Goal: Information Seeking & Learning: Find contact information

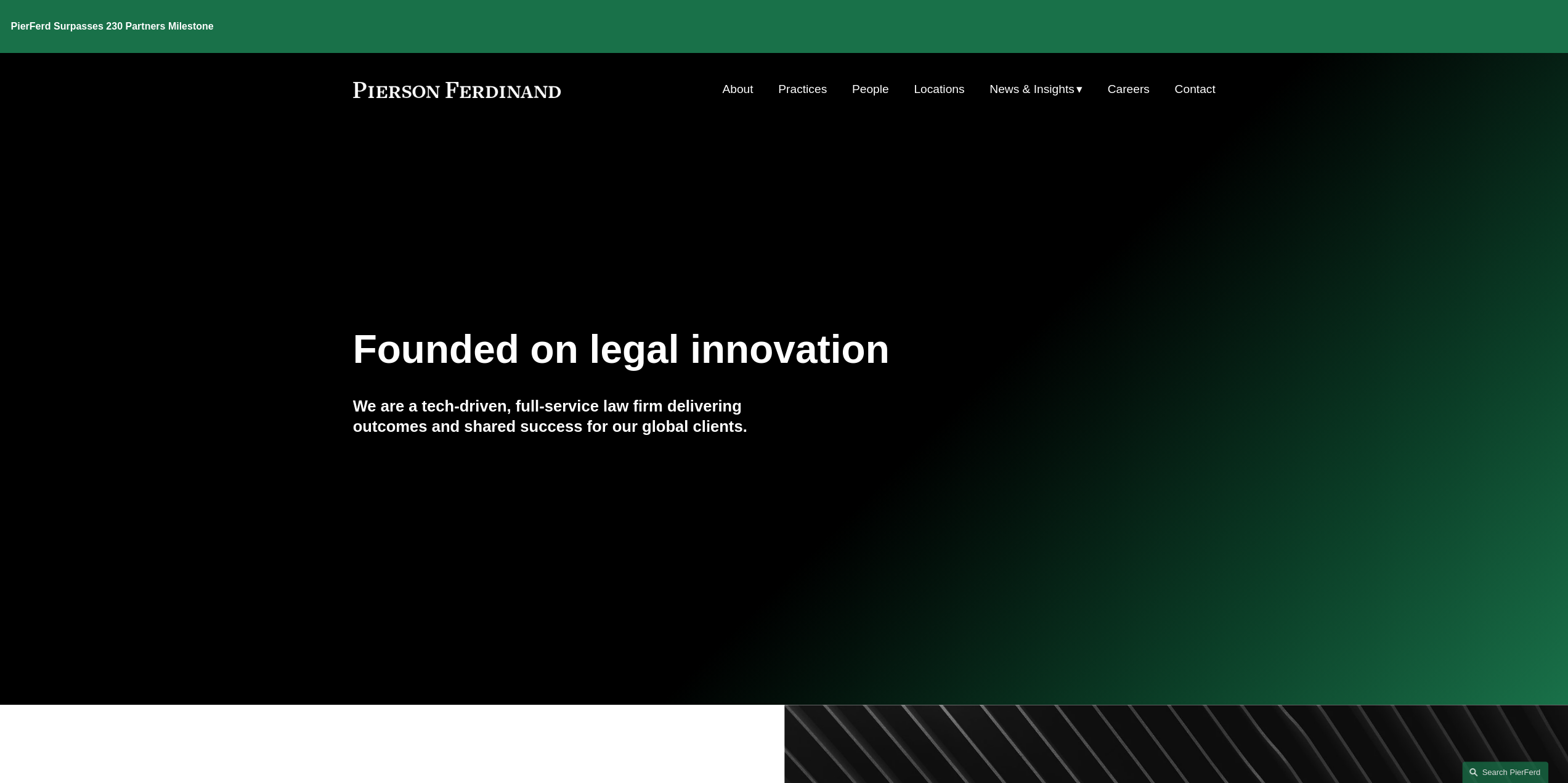
click at [925, 78] on link "Locations" at bounding box center [938, 89] width 50 height 24
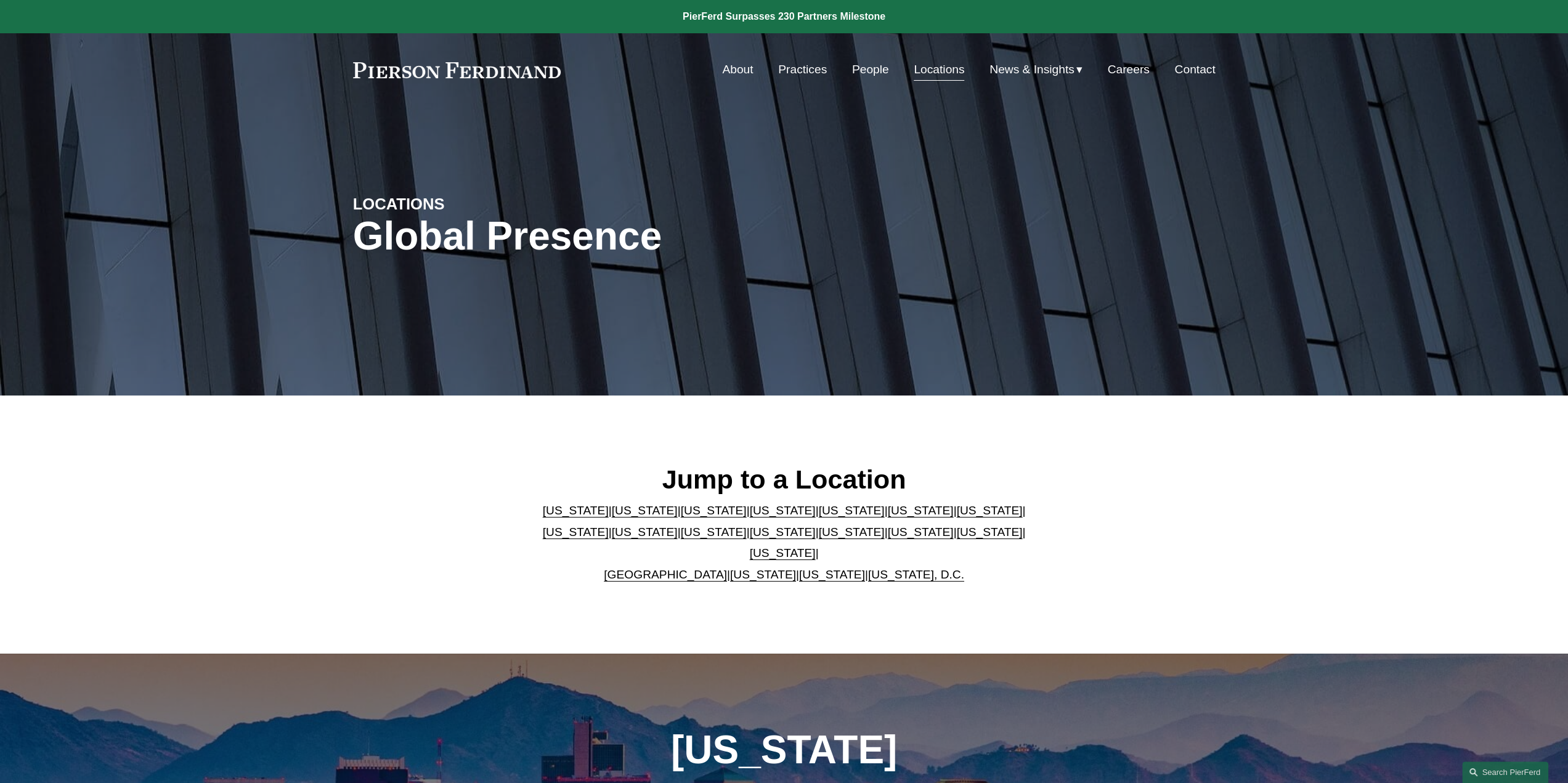
click at [629, 517] on link "[US_STATE]" at bounding box center [644, 510] width 66 height 13
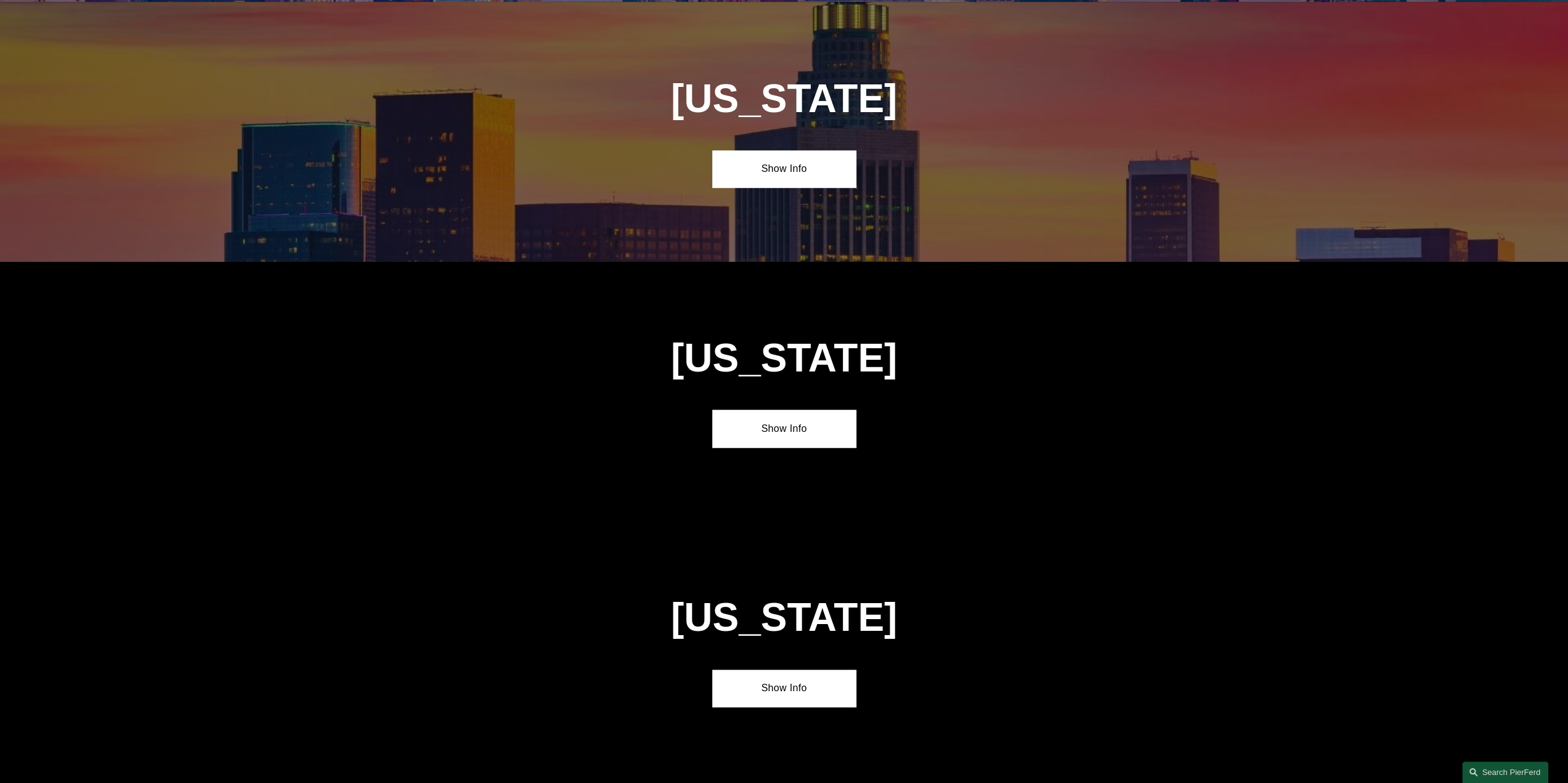
scroll to position [914, 0]
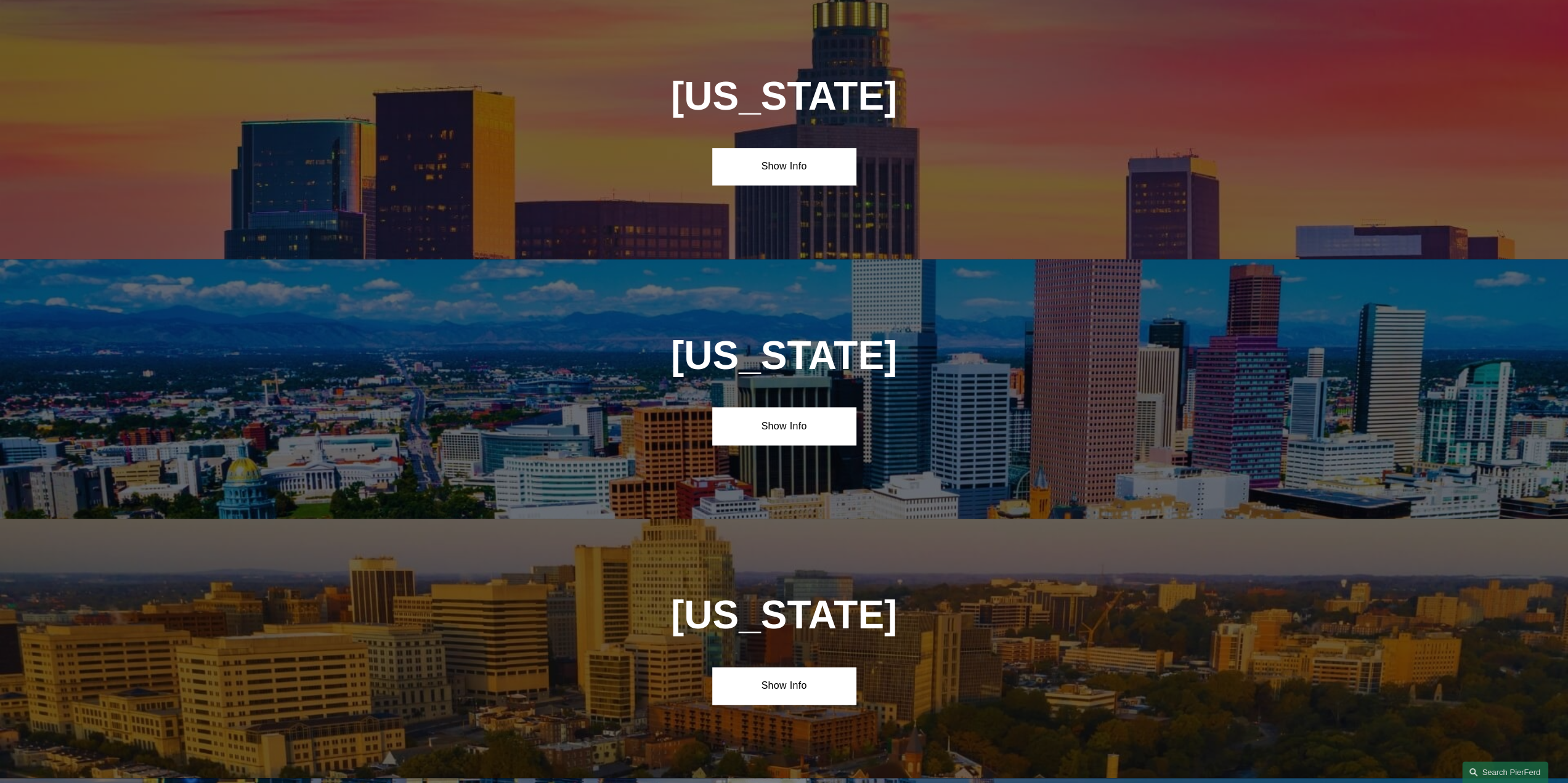
drag, startPoint x: 750, startPoint y: 295, endPoint x: 710, endPoint y: 336, distance: 57.3
click at [710, 336] on div "Colorado Show Info" at bounding box center [784, 389] width 1568 height 259
drag, startPoint x: 710, startPoint y: 336, endPoint x: 789, endPoint y: 162, distance: 191.1
click at [789, 162] on link "Show Info" at bounding box center [783, 166] width 143 height 37
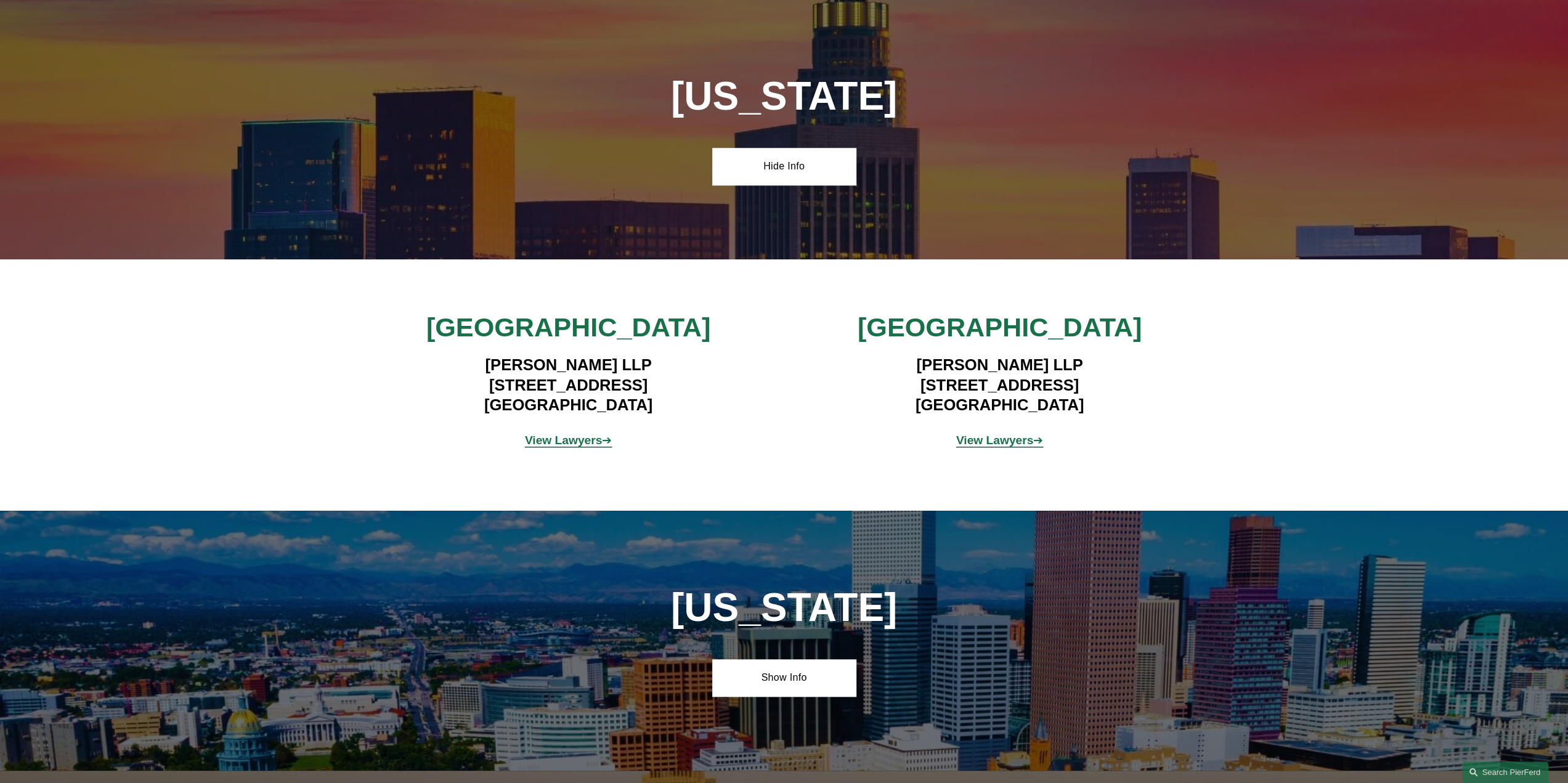
click at [571, 444] on strong "View Lawyers" at bounding box center [563, 440] width 78 height 13
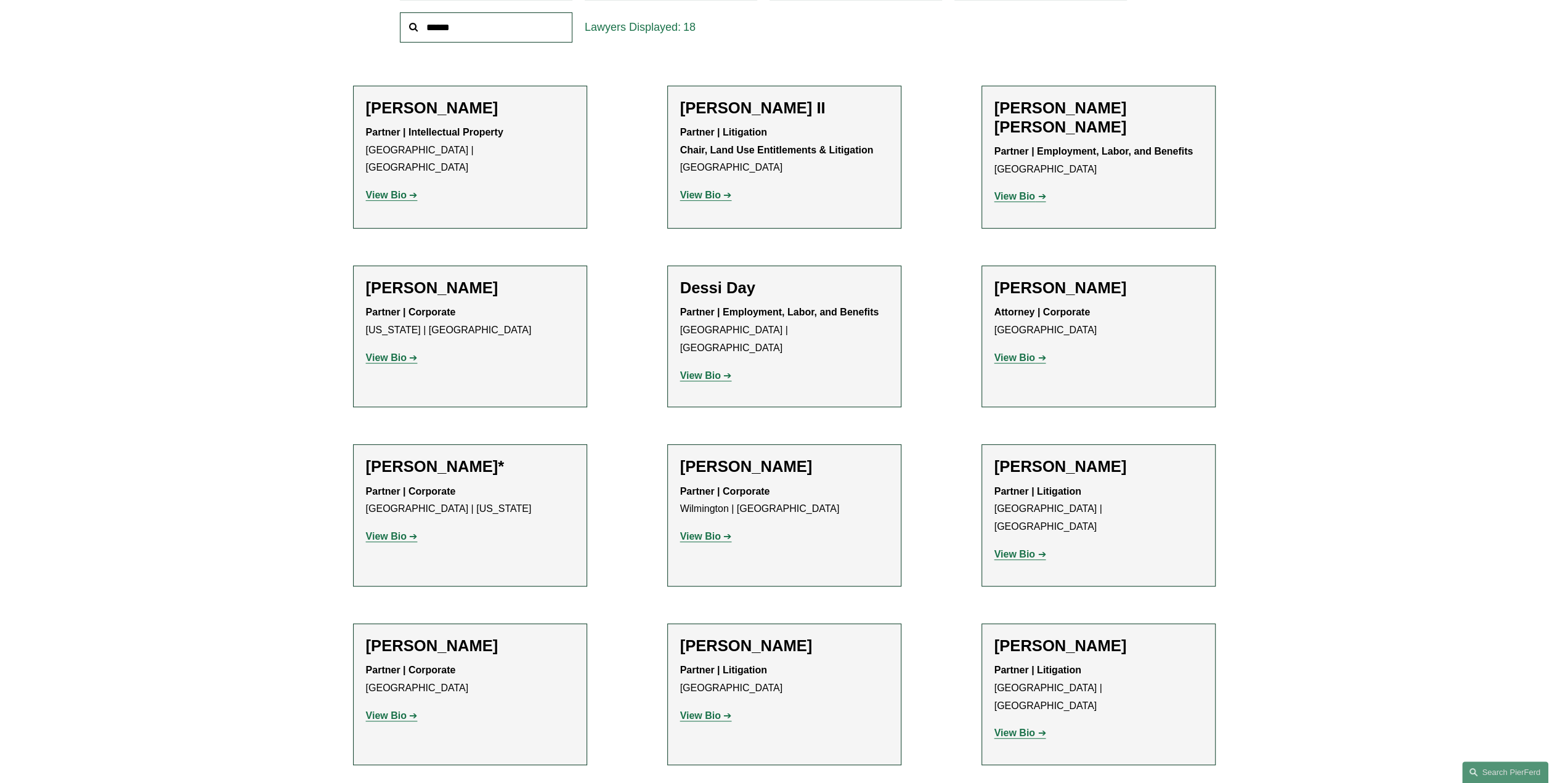
scroll to position [555, 0]
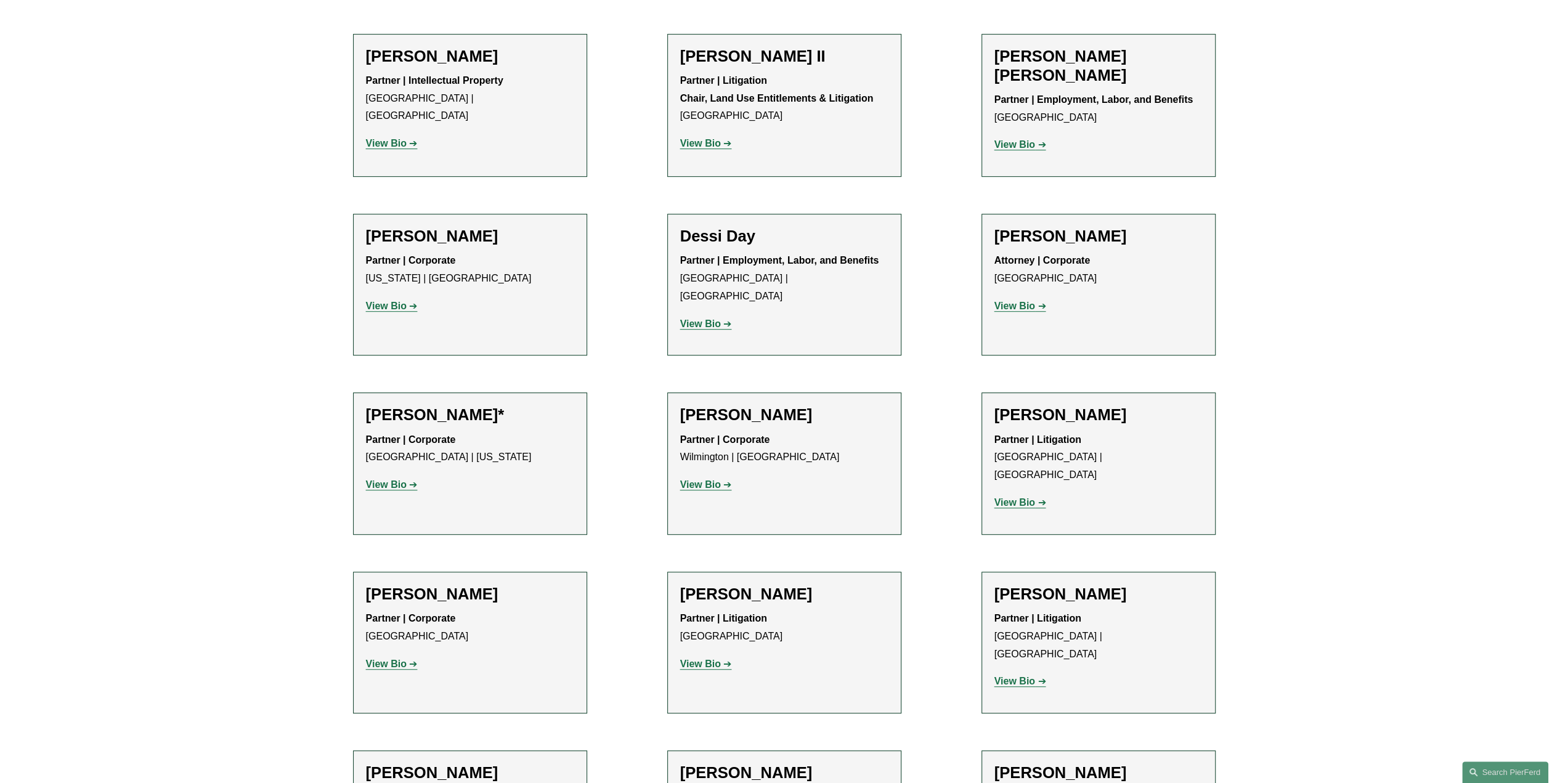
click at [1020, 304] on strong "View Bio" at bounding box center [1015, 305] width 41 height 10
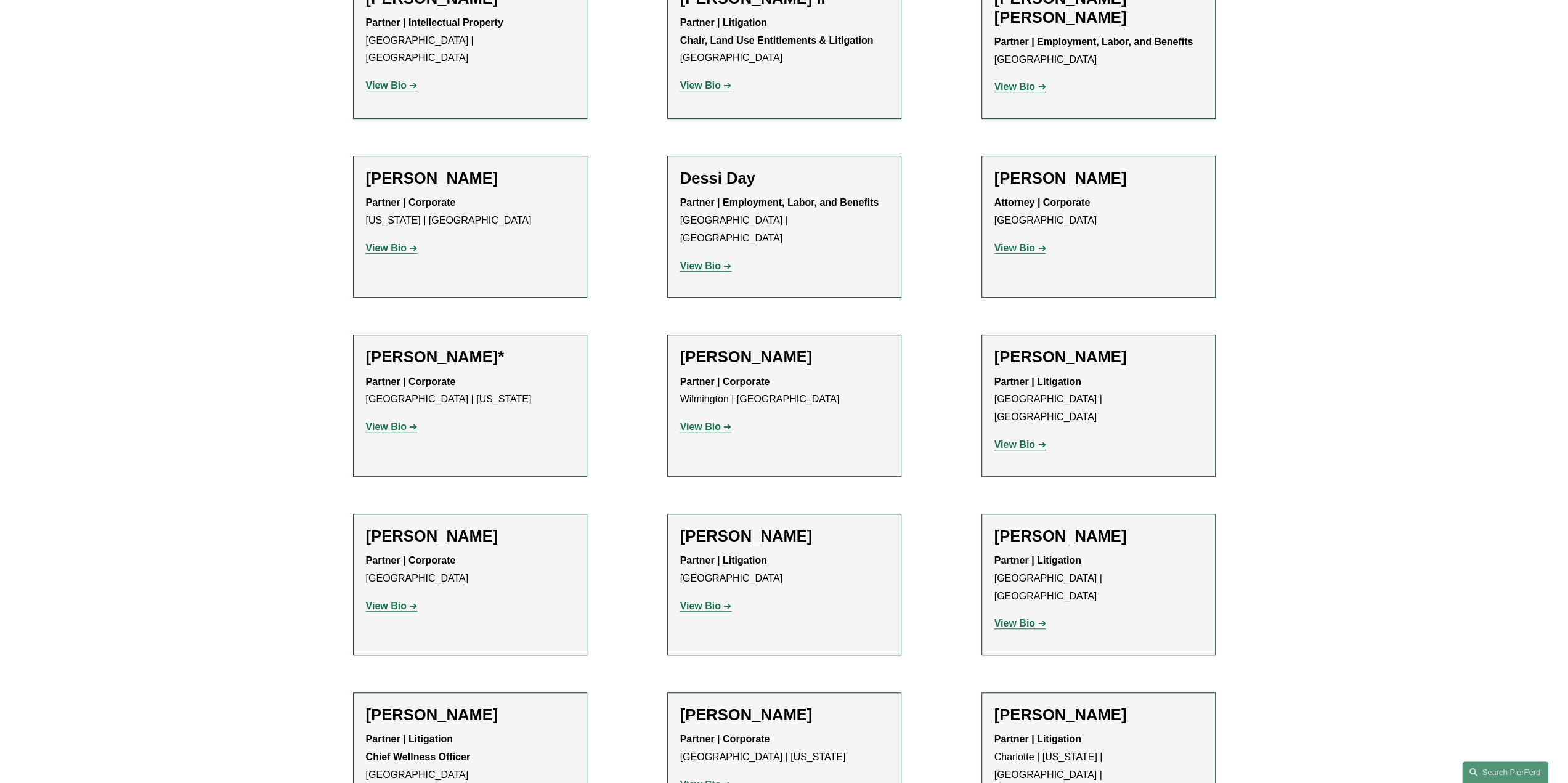
scroll to position [616, 0]
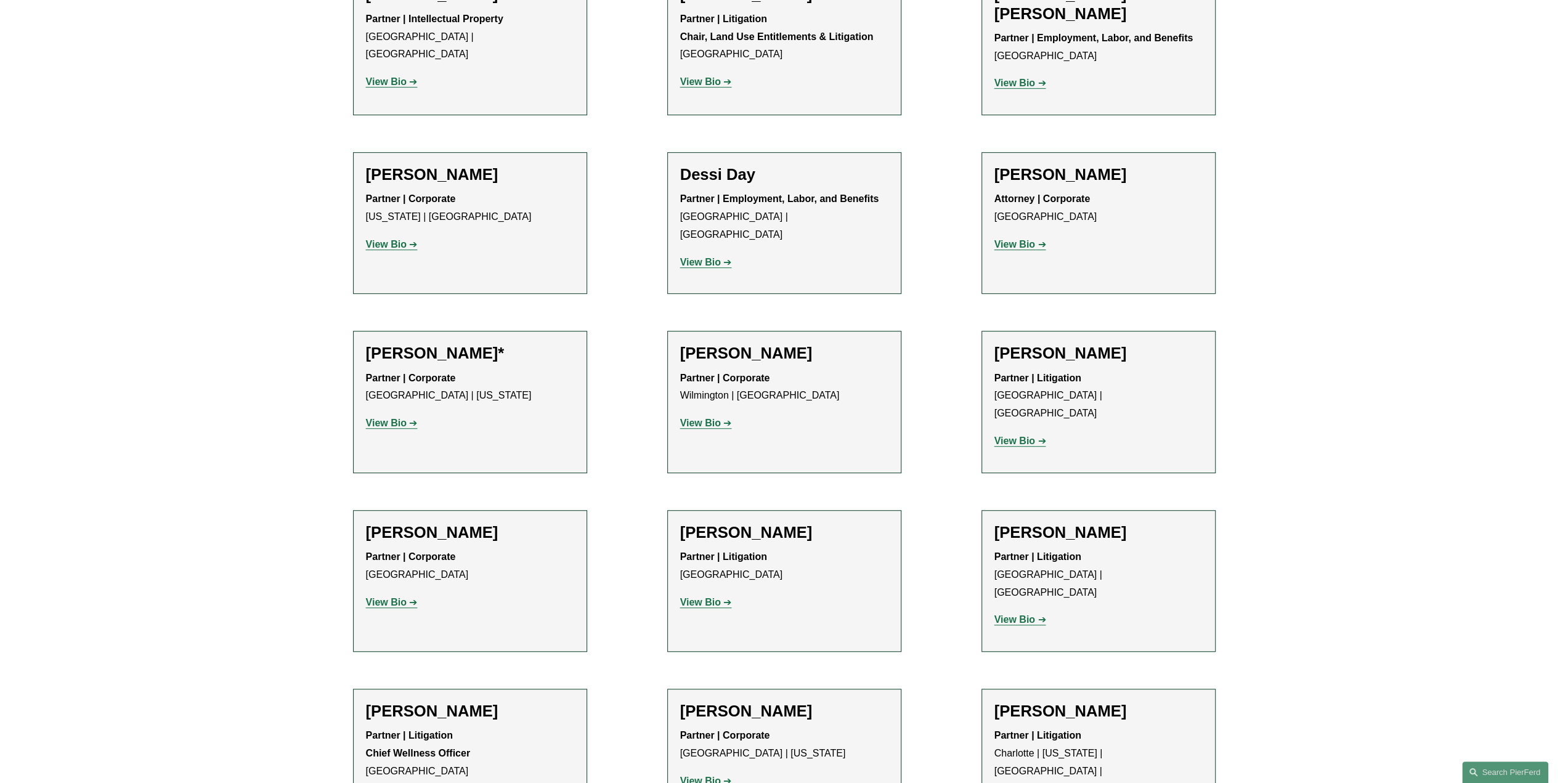
click at [705, 418] on strong "View Bio" at bounding box center [700, 423] width 41 height 10
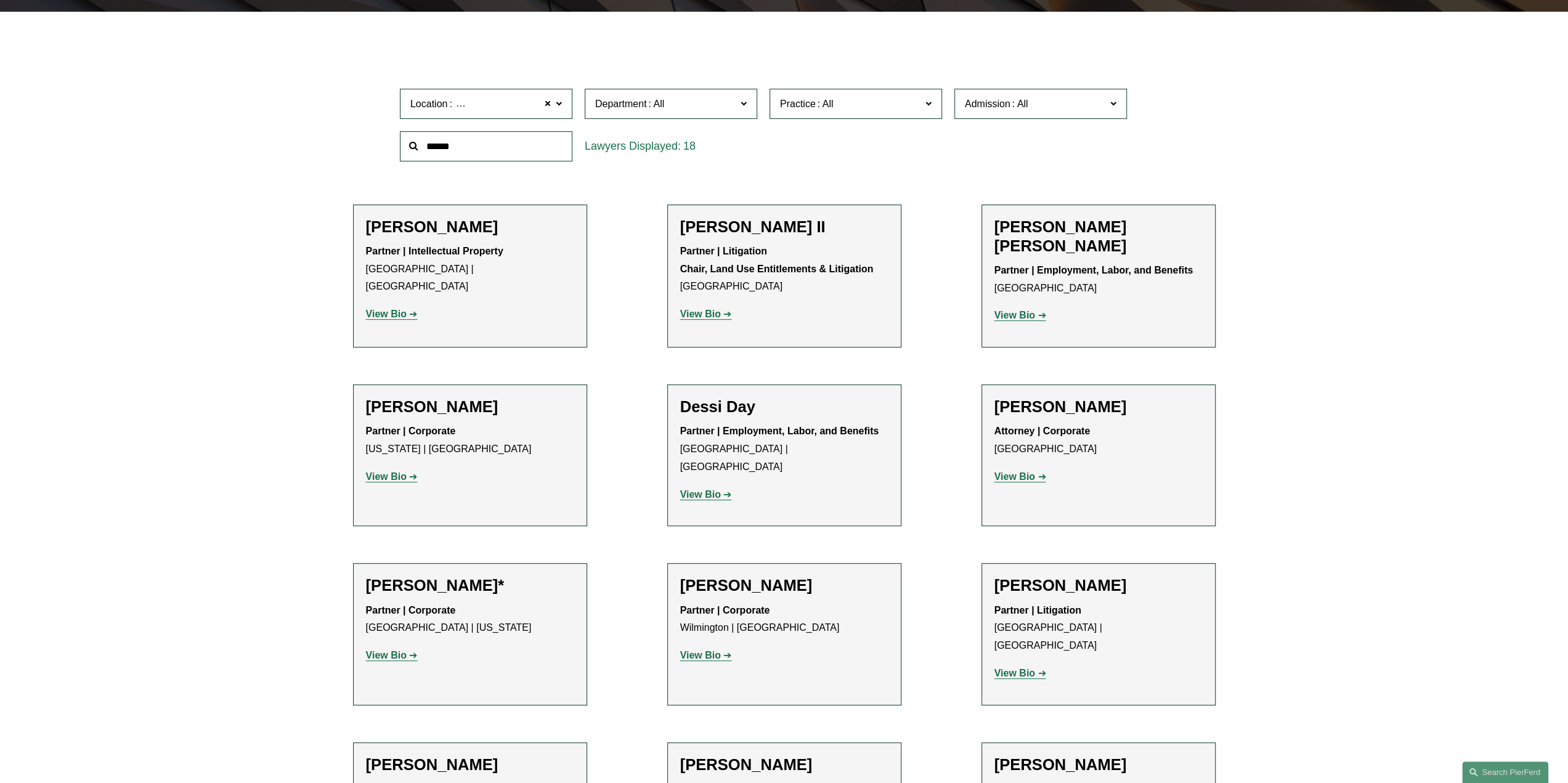
scroll to position [432, 0]
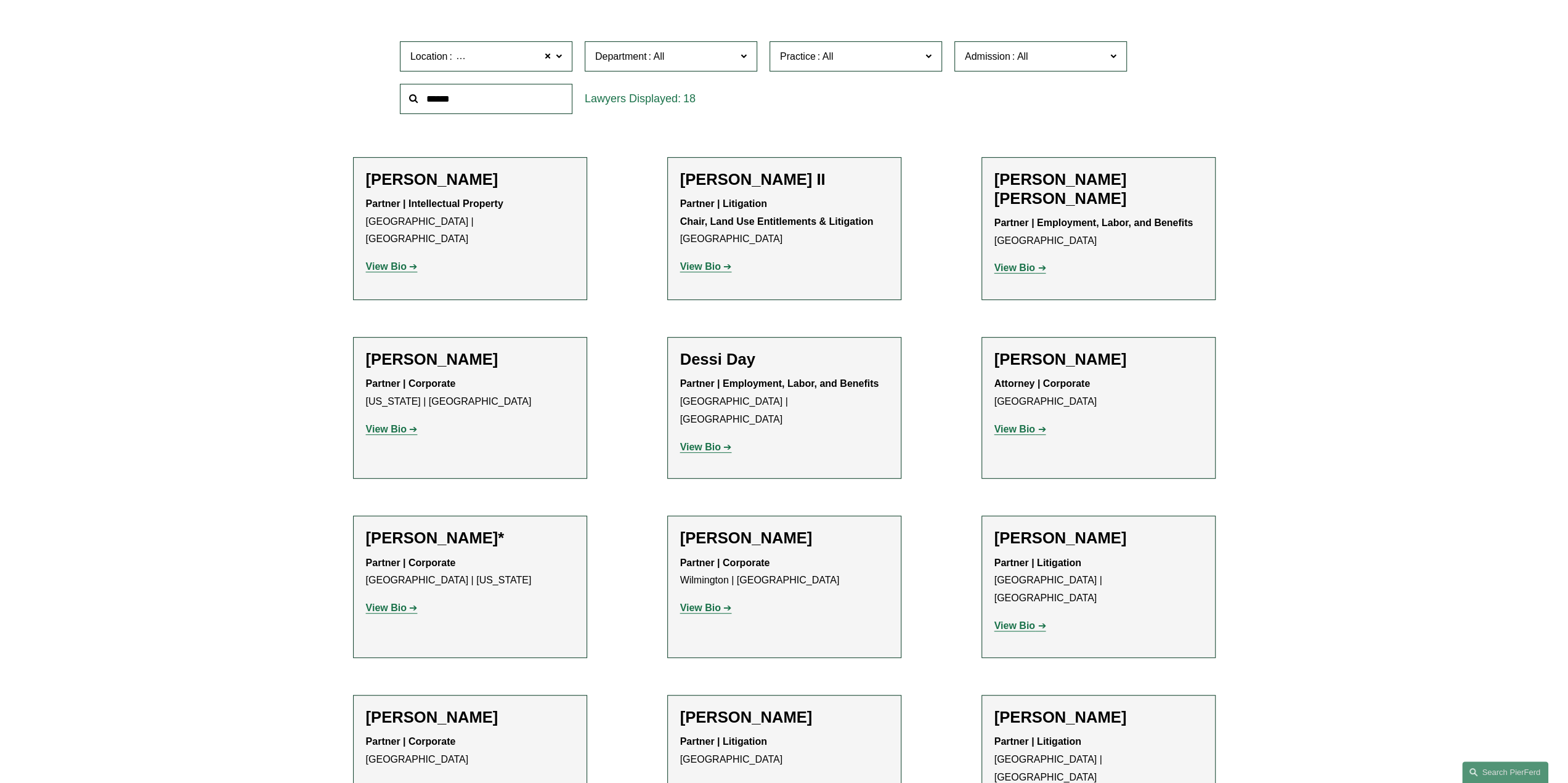
click at [1029, 427] on strong "View Bio" at bounding box center [1015, 428] width 41 height 10
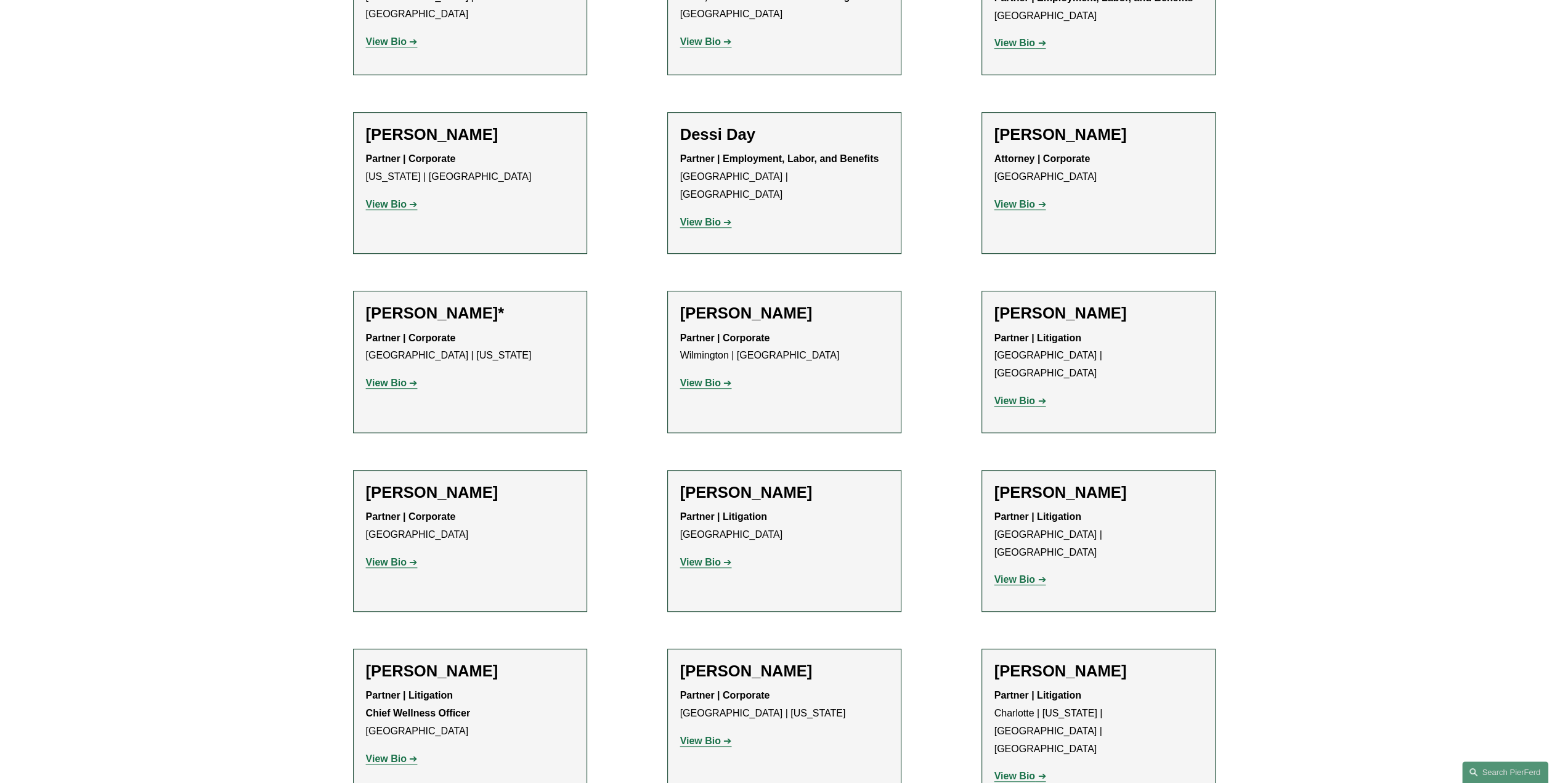
scroll to position [739, 0]
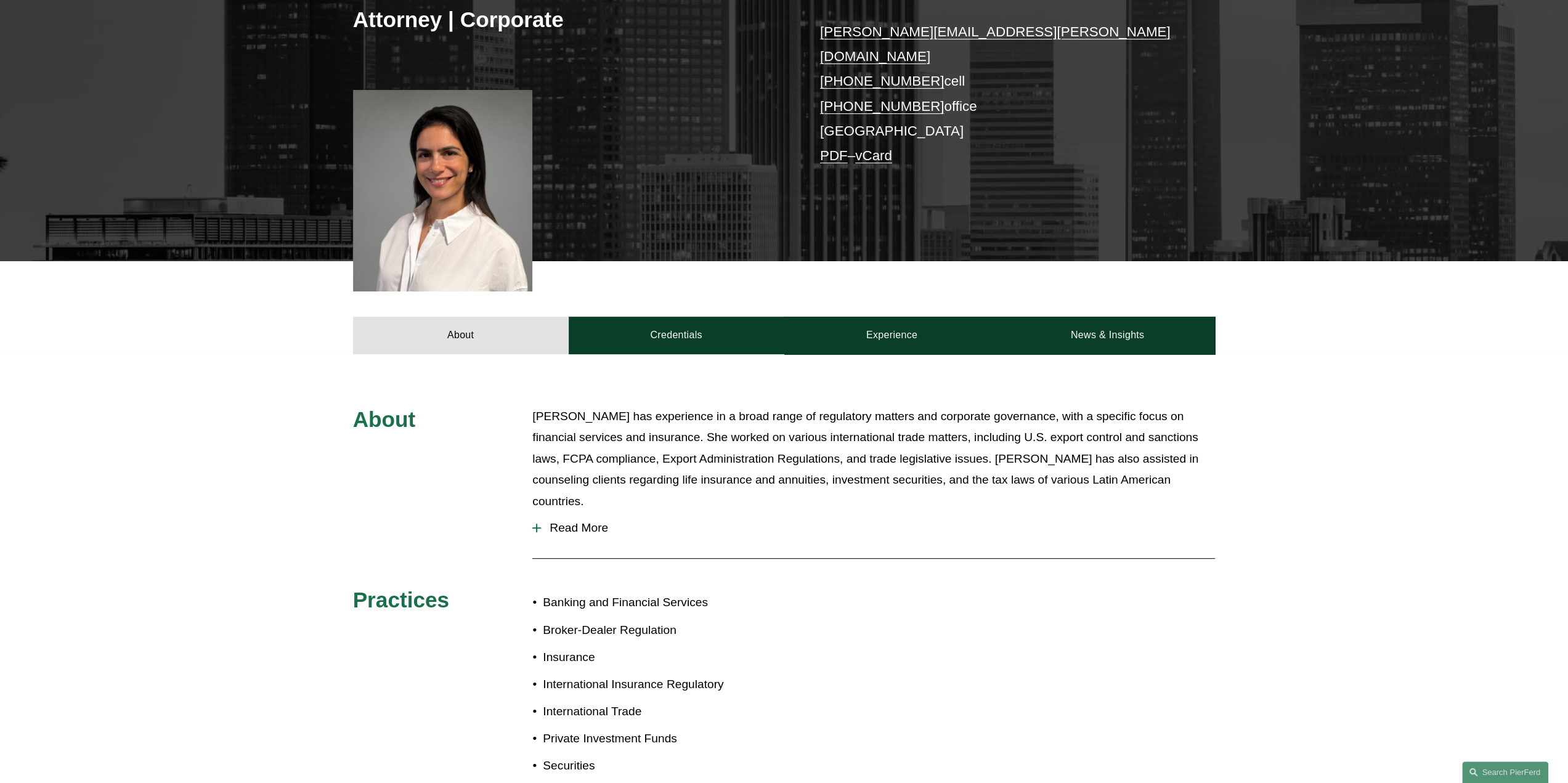
scroll to position [308, 0]
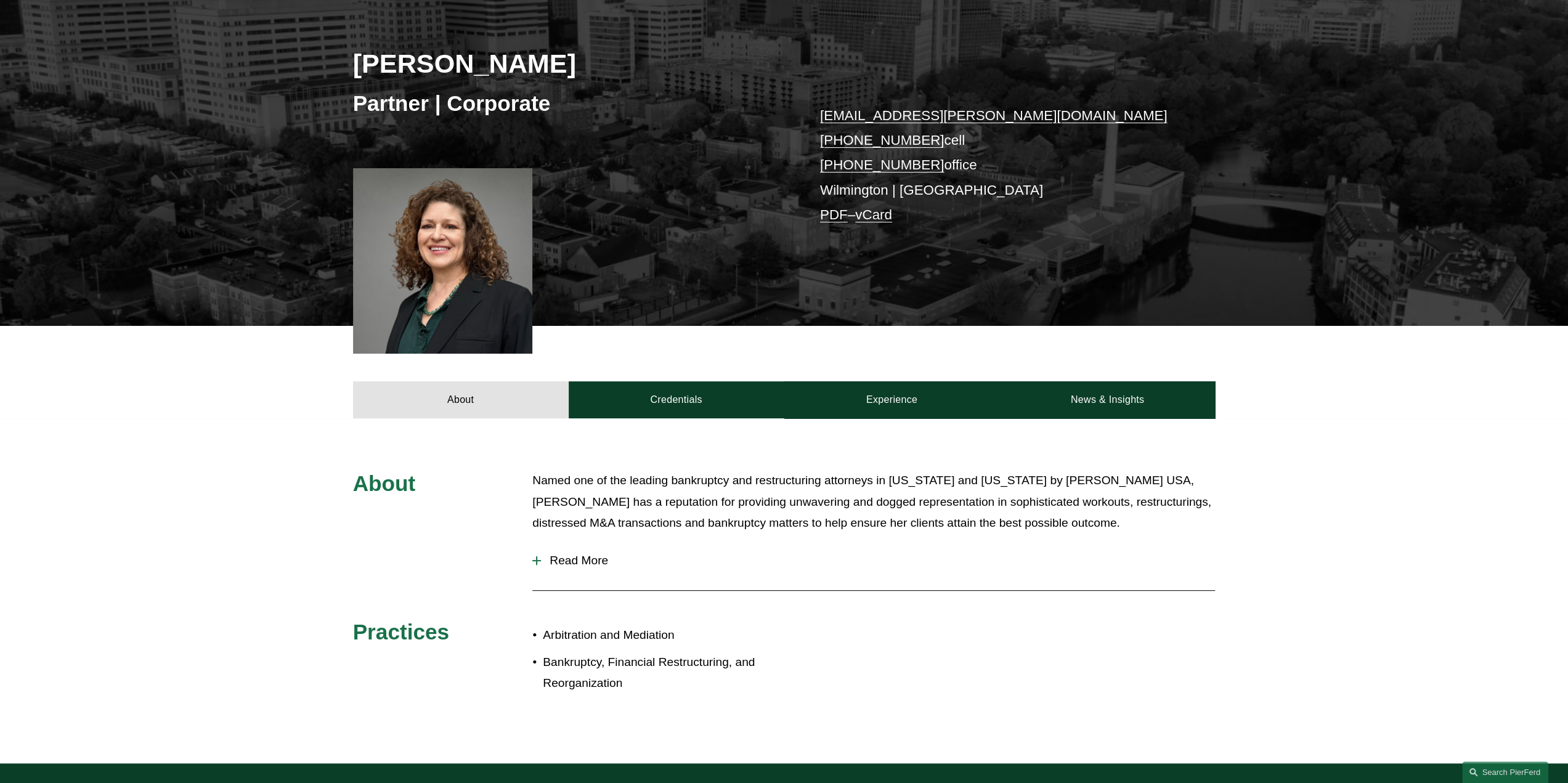
scroll to position [185, 0]
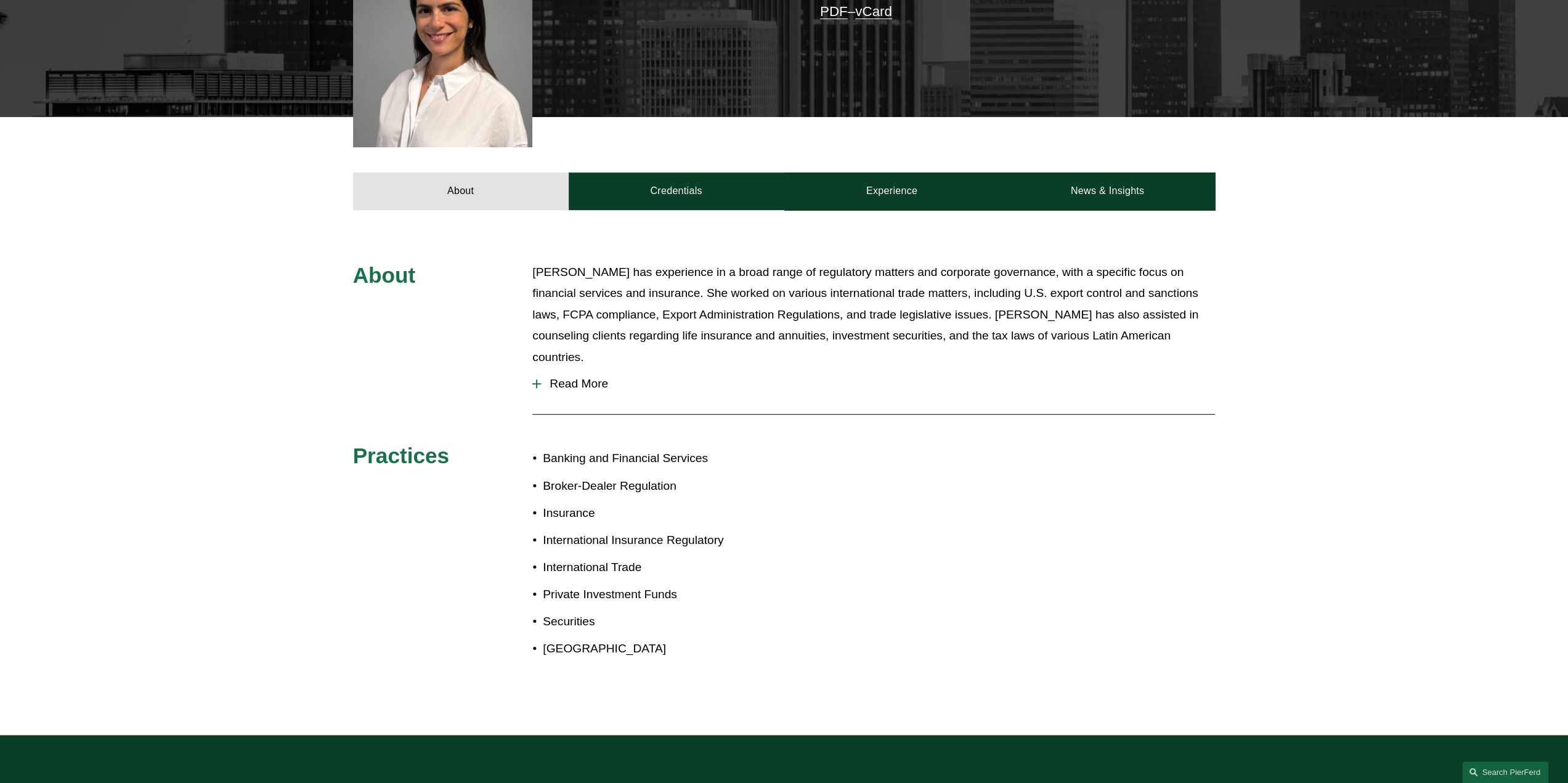
scroll to position [432, 0]
